Goal: Task Accomplishment & Management: Manage account settings

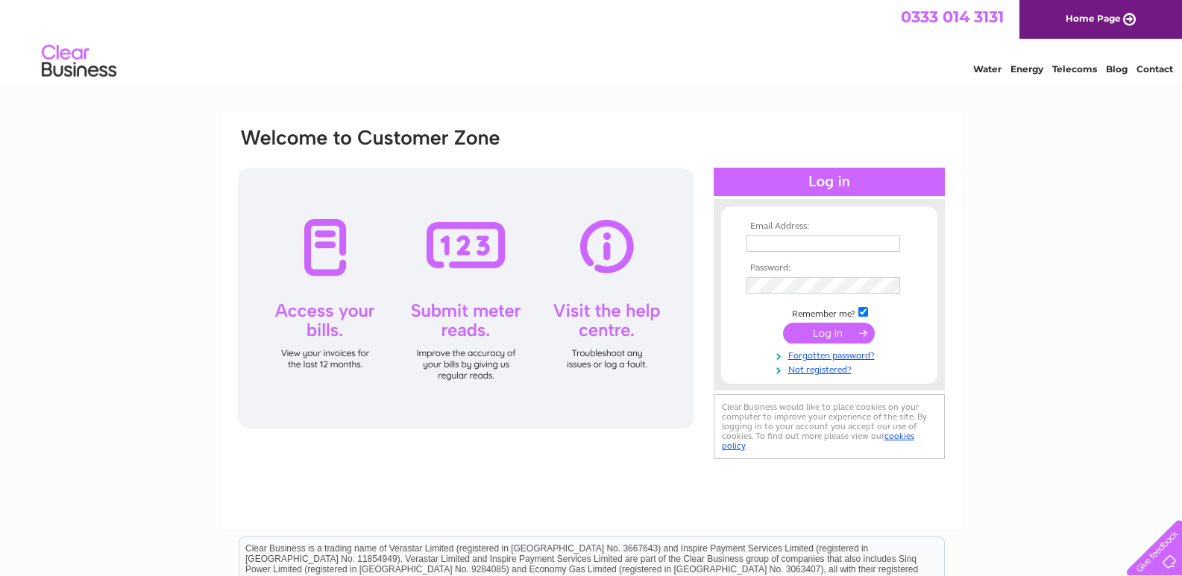
click at [752, 242] on input "text" at bounding box center [823, 244] width 154 height 16
type input "[EMAIL_ADDRESS][DOMAIN_NAME]"
click at [815, 335] on input "submit" at bounding box center [829, 333] width 92 height 21
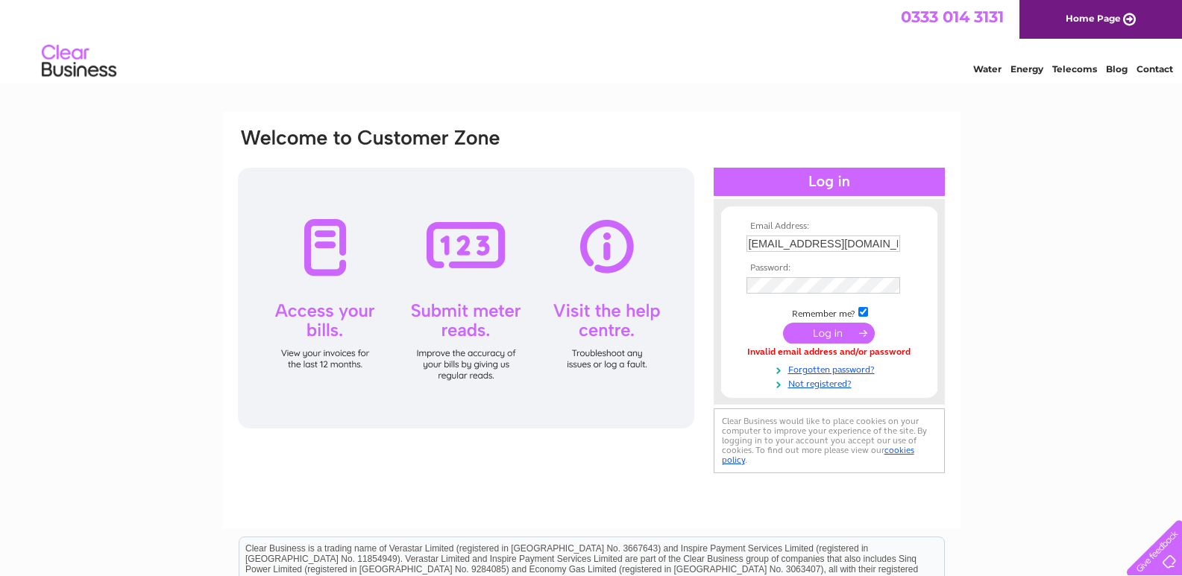
click at [738, 87] on html "0333 014 3131 Home Page Water Energy Telecoms Blog Contact" at bounding box center [591, 43] width 1182 height 87
click at [827, 331] on input "submit" at bounding box center [829, 333] width 92 height 21
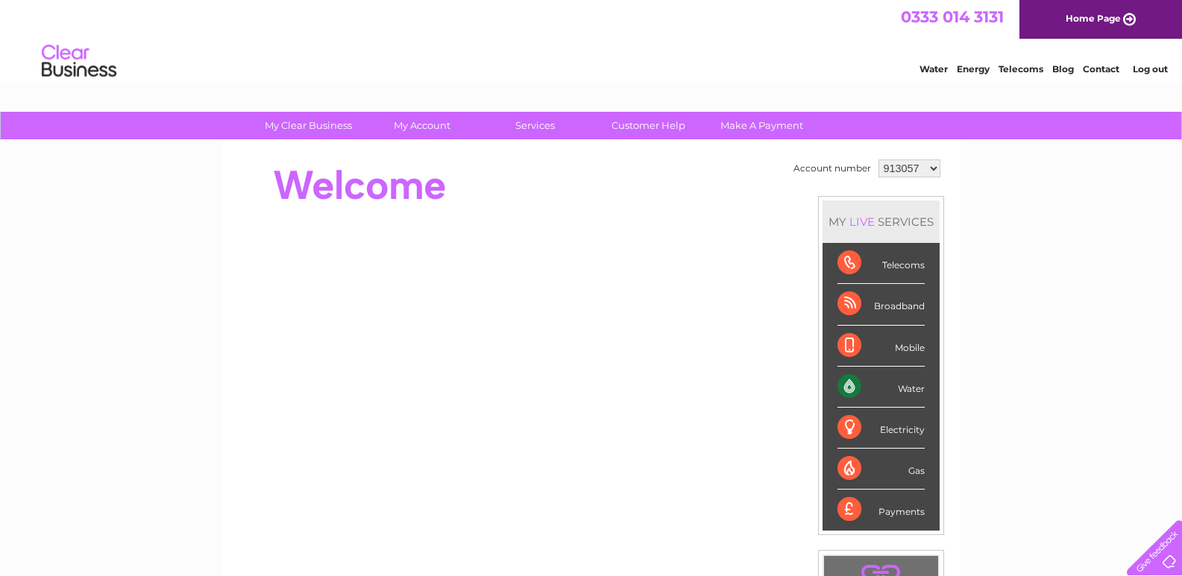
click at [1016, 334] on div "My Clear Business Login Details My Details My Preferences Link Account My Accou…" at bounding box center [591, 531] width 1182 height 838
click at [1151, 69] on link "Log out" at bounding box center [1150, 68] width 35 height 11
